Goal: Transaction & Acquisition: Download file/media

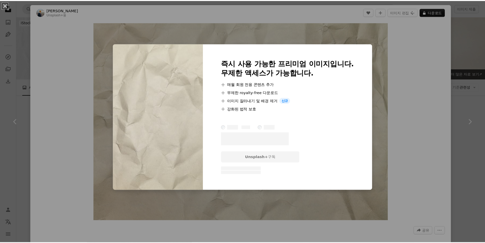
scroll to position [178, 0]
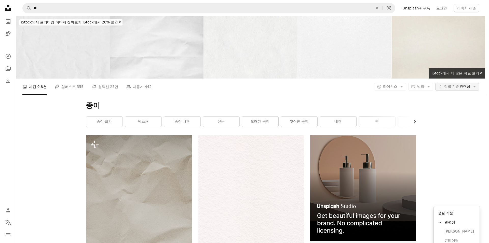
click at [457, 84] on span "정렬 기준" at bounding box center [451, 86] width 15 height 4
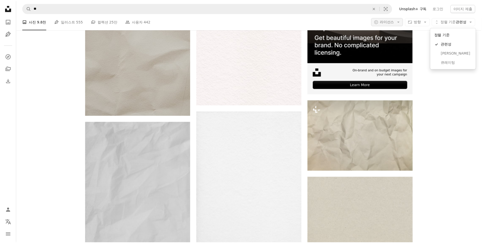
scroll to position [178, 0]
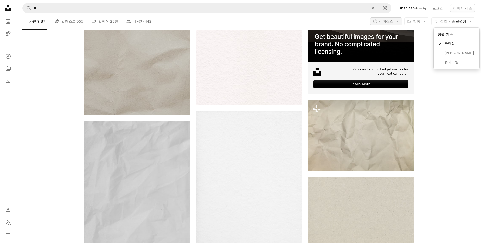
click at [401, 20] on body "Unsplash logo Unsplash 홈 A photo Pen Tool A compass A stack of folders Download…" at bounding box center [240, 121] width 481 height 243
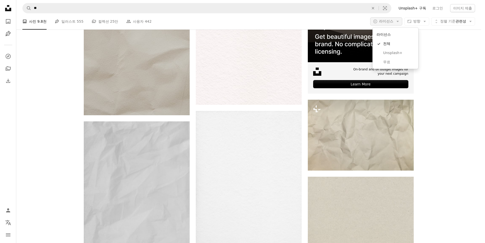
scroll to position [0, 0]
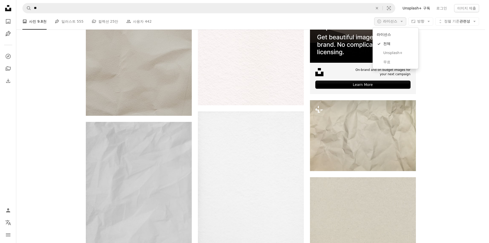
click at [400, 20] on icon "Arrow down" at bounding box center [401, 21] width 5 height 5
click at [391, 60] on span "무료" at bounding box center [398, 62] width 31 height 5
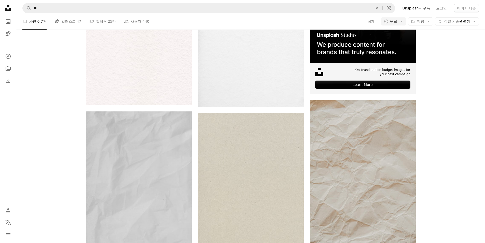
scroll to position [1099, 0]
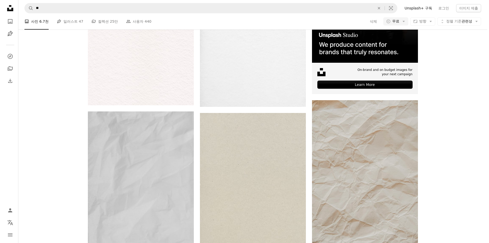
scroll to position [1710, 0]
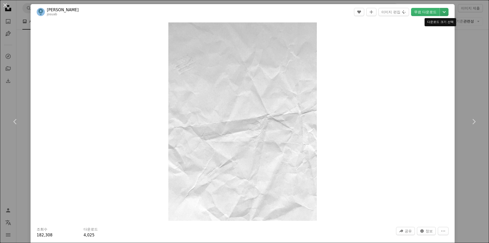
click at [441, 10] on icon "Chevron down" at bounding box center [444, 12] width 8 height 6
click at [430, 12] on dialog "An X shape Chevron left Chevron right Josua Brieden josuab A heart A plus sign …" at bounding box center [244, 121] width 489 height 243
click at [429, 12] on link "무료 다운로드" at bounding box center [425, 12] width 29 height 8
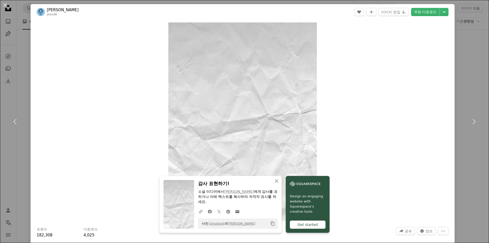
click at [384, 25] on div "Zoom in" at bounding box center [243, 121] width 424 height 203
